Goal: Information Seeking & Learning: Understand process/instructions

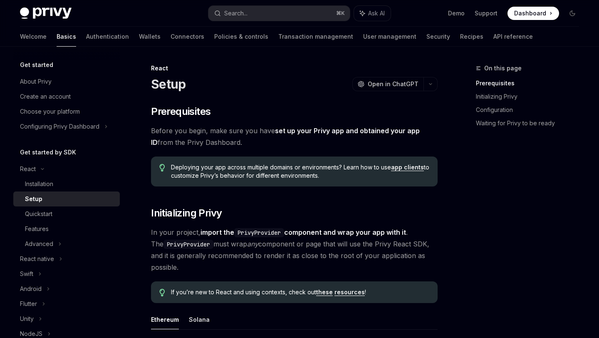
click at [374, 131] on link "set up your Privy app and obtained your app ID" at bounding box center [285, 137] width 269 height 20
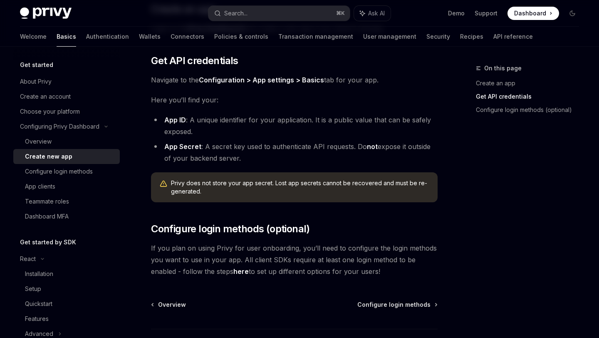
scroll to position [191, 0]
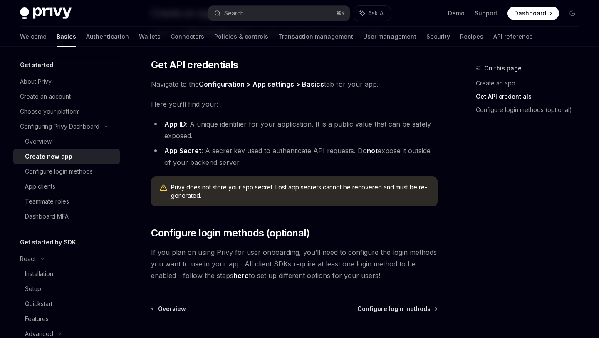
click at [533, 13] on span "Dashboard" at bounding box center [530, 13] width 32 height 8
click at [458, 12] on link "Demo" at bounding box center [456, 13] width 17 height 8
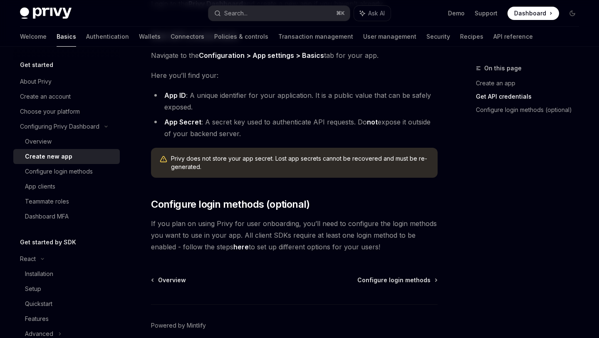
scroll to position [219, 0]
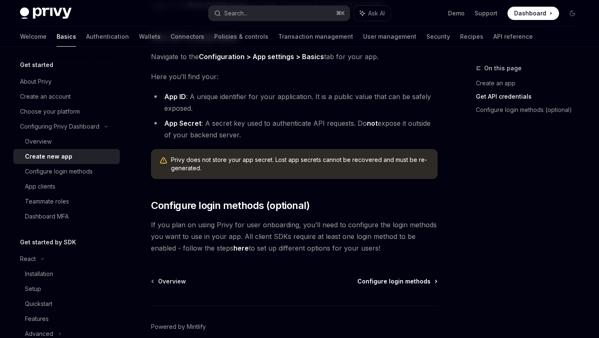
click at [387, 281] on span "Configure login methods" at bounding box center [393, 281] width 73 height 8
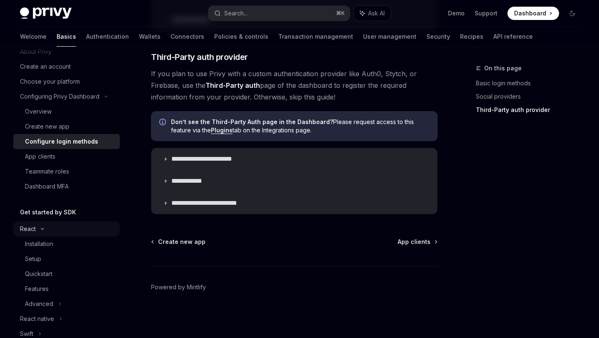
scroll to position [33, 0]
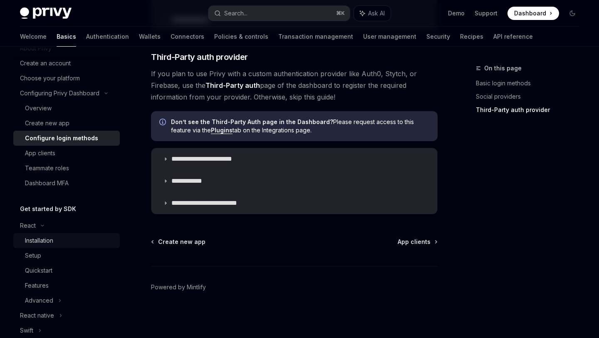
click at [53, 238] on div "Installation" at bounding box center [39, 241] width 28 height 10
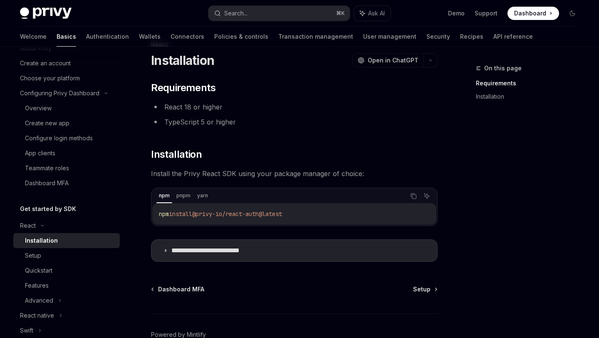
scroll to position [27, 0]
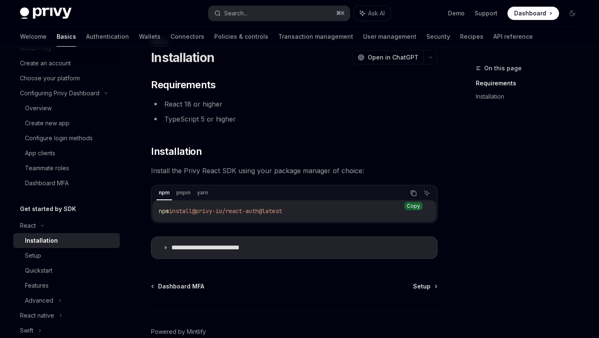
click at [413, 197] on button "Copy the contents from the code block" at bounding box center [413, 193] width 11 height 11
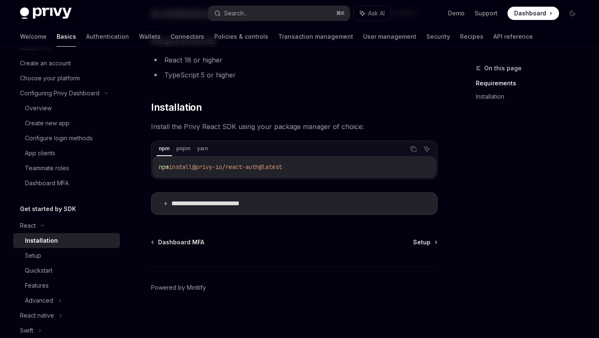
scroll to position [71, 0]
click at [430, 242] on span "Setup" at bounding box center [421, 242] width 17 height 8
type textarea "*"
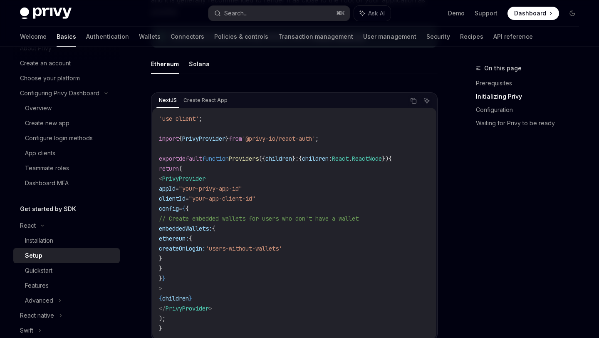
scroll to position [260, 0]
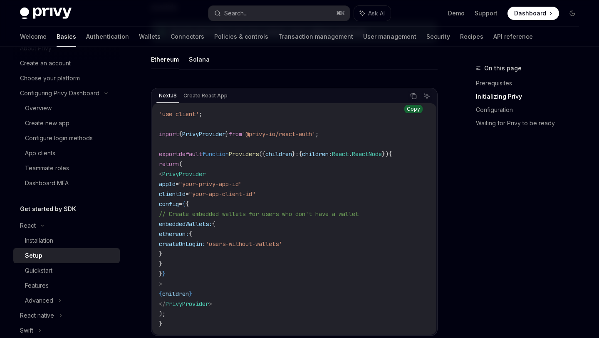
click at [414, 99] on button "Copy the contents from the code block" at bounding box center [413, 96] width 11 height 11
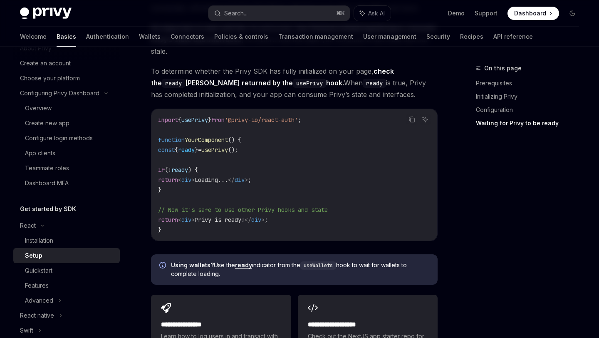
scroll to position [895, 0]
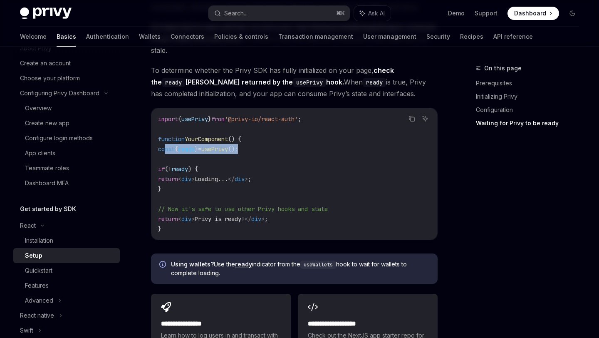
drag, startPoint x: 261, startPoint y: 153, endPoint x: 165, endPoint y: 154, distance: 96.1
click at [165, 154] on code "import { usePrivy } from '@privy-io/react-auth' ; function YourComponent () { c…" at bounding box center [294, 174] width 273 height 120
copy span "const { ready } = usePrivy ();"
drag, startPoint x: 175, startPoint y: 194, endPoint x: 165, endPoint y: 169, distance: 26.4
click at [165, 169] on code "import { usePrivy } from '@privy-io/react-auth' ; function YourComponent () { c…" at bounding box center [294, 174] width 273 height 120
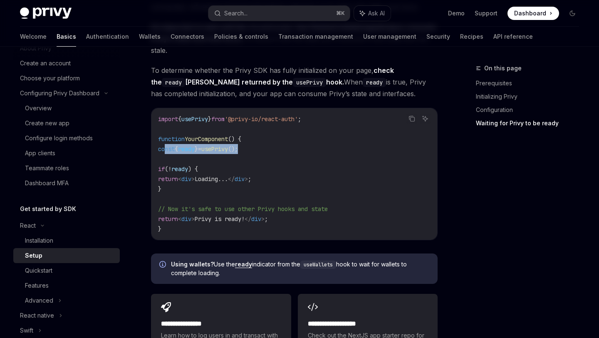
copy code "if ( ! ready ) { return < div > Loading... </ div > ; }"
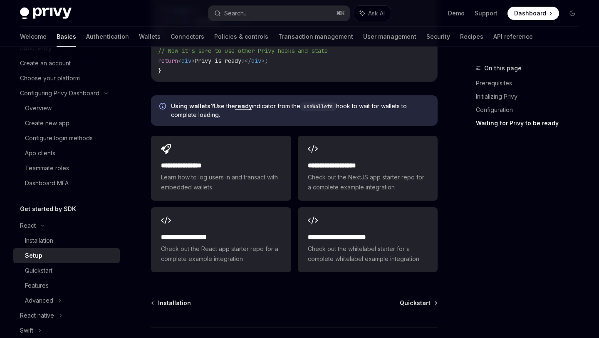
scroll to position [1062, 0]
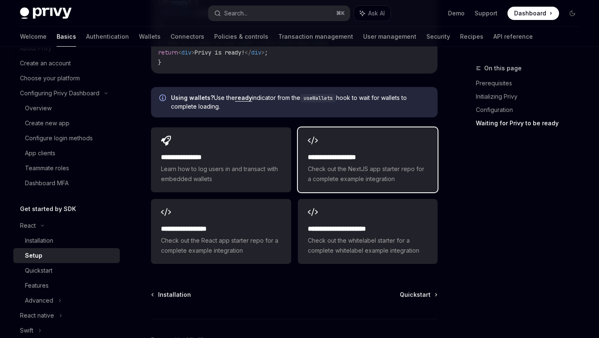
click at [355, 173] on span "Check out the NextJS app starter repo for a complete example integration" at bounding box center [368, 174] width 120 height 20
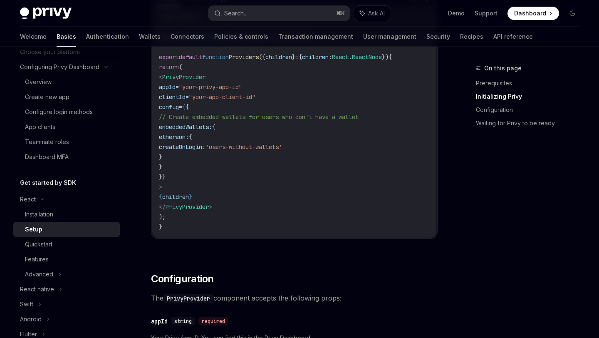
scroll to position [355, 0]
